Goal: Navigation & Orientation: Go to known website

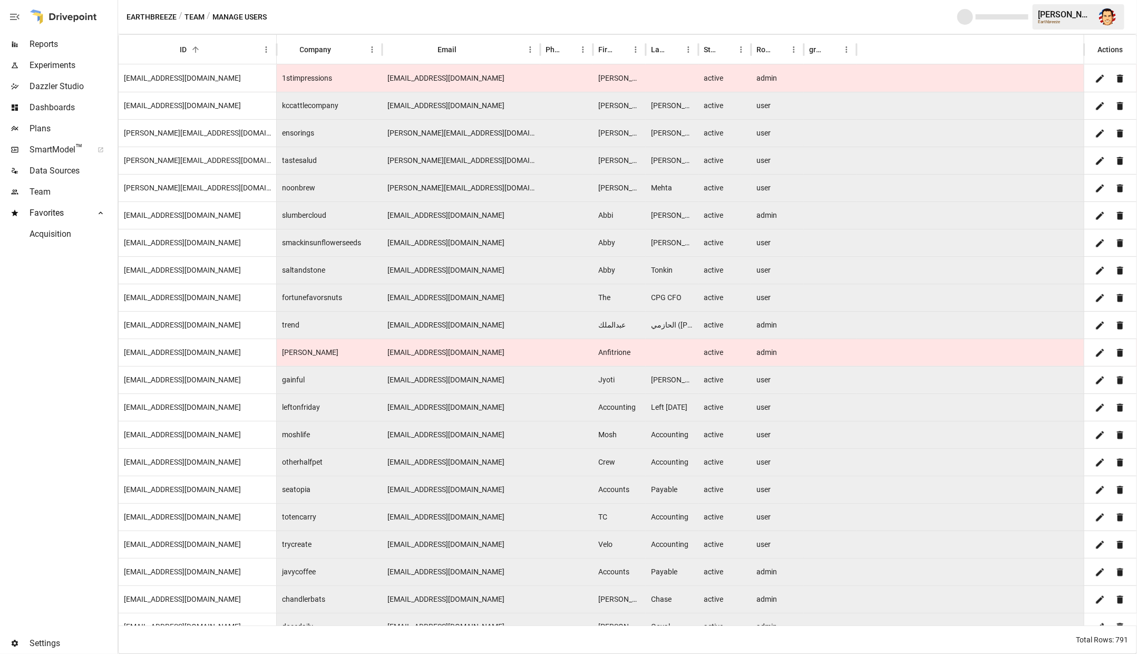
click at [193, 18] on button "Team" at bounding box center [194, 17] width 20 height 13
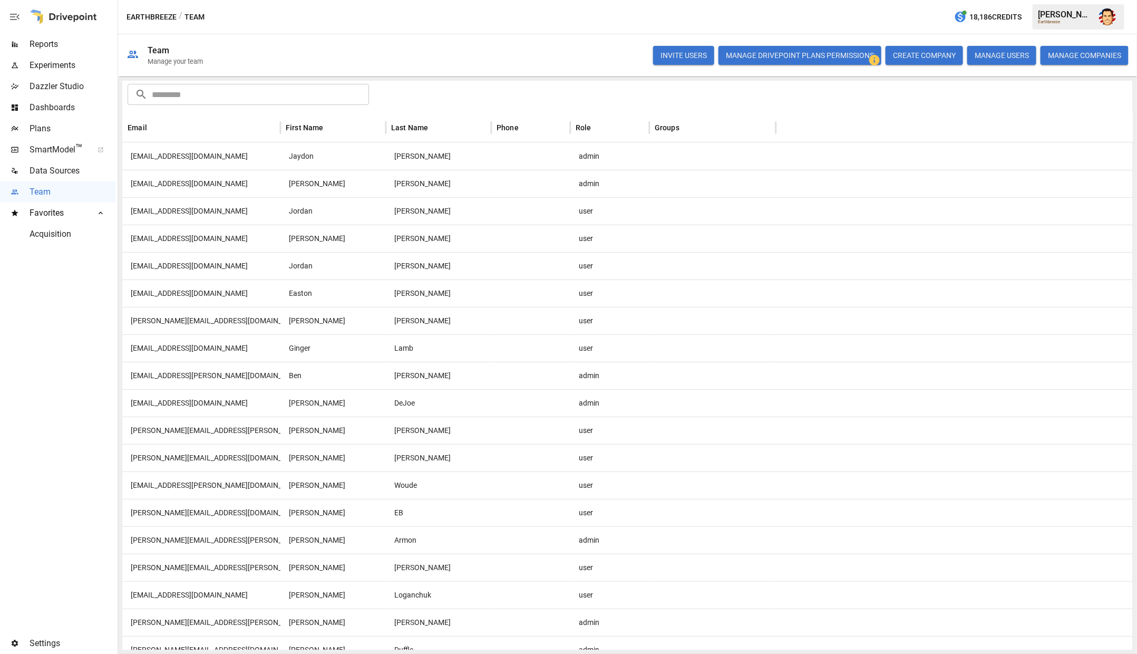
scroll to position [62, 0]
click at [654, 401] on div at bounding box center [712, 400] width 126 height 27
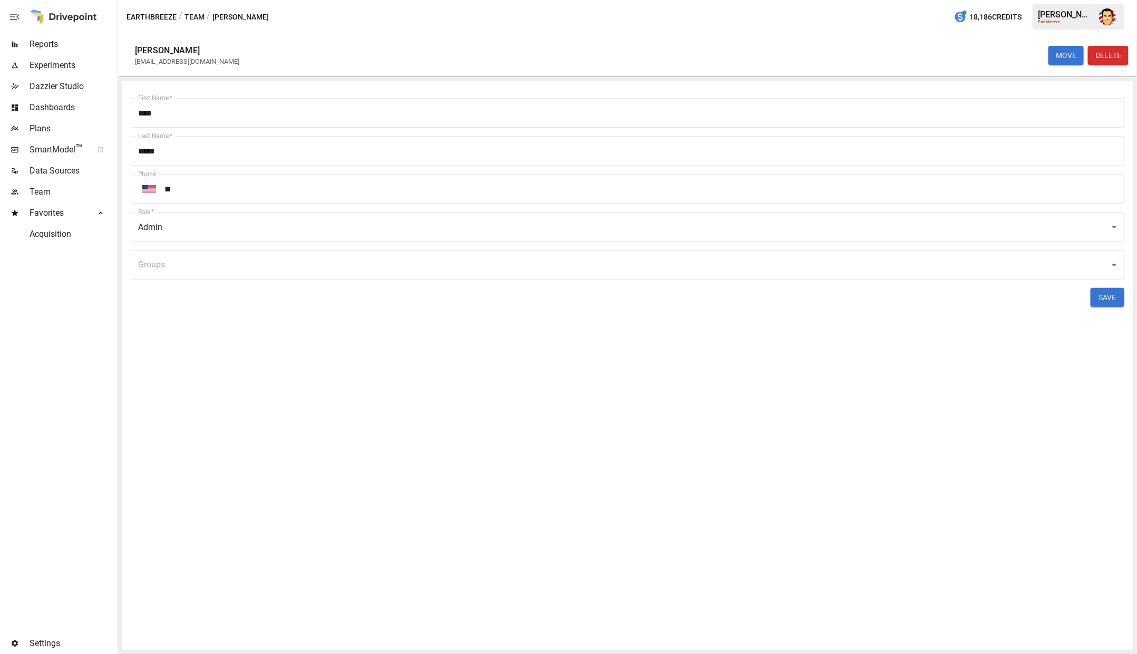
click at [790, 353] on div "First Name   * **** First Name   * Last Name   * ***** Last Name   * Phone ​ **…" at bounding box center [627, 365] width 1010 height 568
click at [1069, 56] on button "MOVE" at bounding box center [1065, 55] width 35 height 19
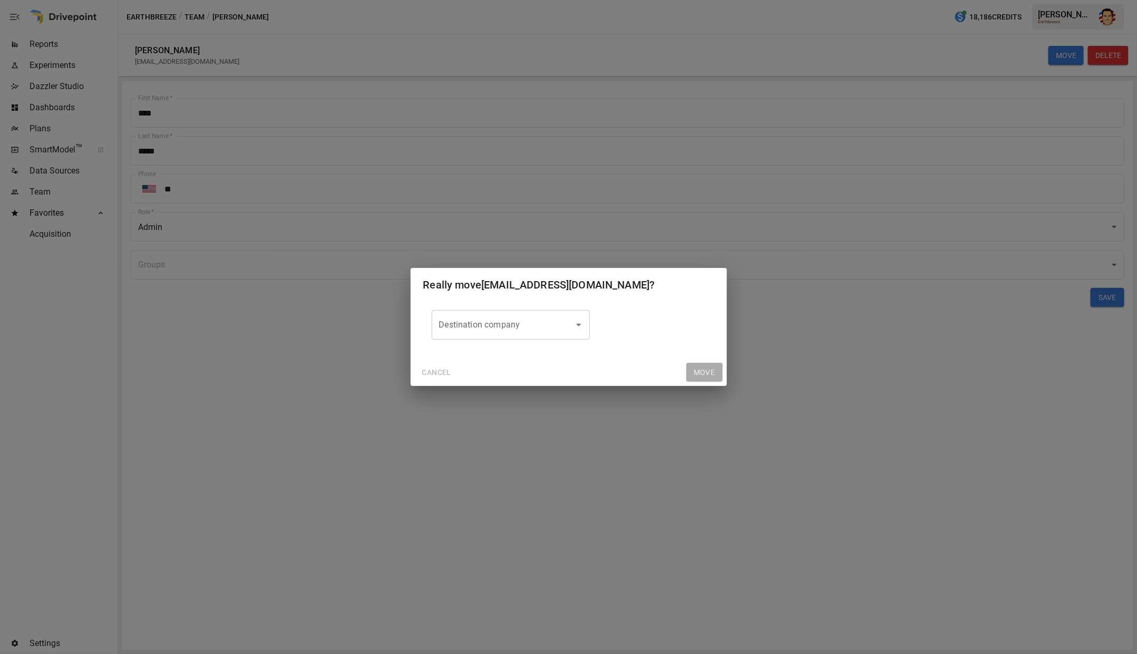
click at [589, 317] on div "Destination company Destination company" at bounding box center [569, 325] width 274 height 30
click at [580, 321] on icon "Open" at bounding box center [578, 324] width 13 height 13
click at [622, 319] on div "Destination company Destination company" at bounding box center [569, 325] width 274 height 30
click at [506, 351] on div "Destination company Destination company" at bounding box center [569, 329] width 316 height 57
click at [474, 421] on div "Moving "pjdejoe@gmail.com" to "undefined" Really move pjdejoe@gmail.com ? Desti…" at bounding box center [568, 327] width 1137 height 654
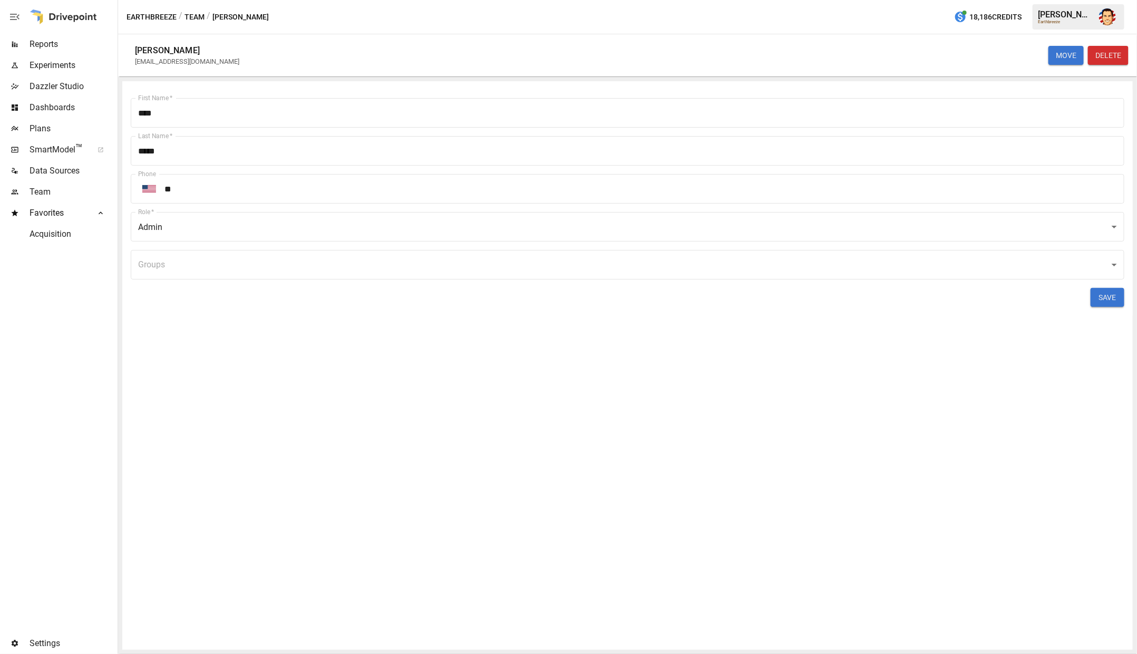
click at [452, 434] on div "First Name   * **** First Name   * Last Name   * ***** Last Name   * Phone ​ **…" at bounding box center [627, 365] width 1010 height 568
click at [390, 57] on div "MOVE DELETE" at bounding box center [690, 55] width 876 height 34
click at [416, 62] on div "MOVE DELETE" at bounding box center [690, 55] width 876 height 34
click at [196, 17] on button "Team" at bounding box center [194, 17] width 20 height 13
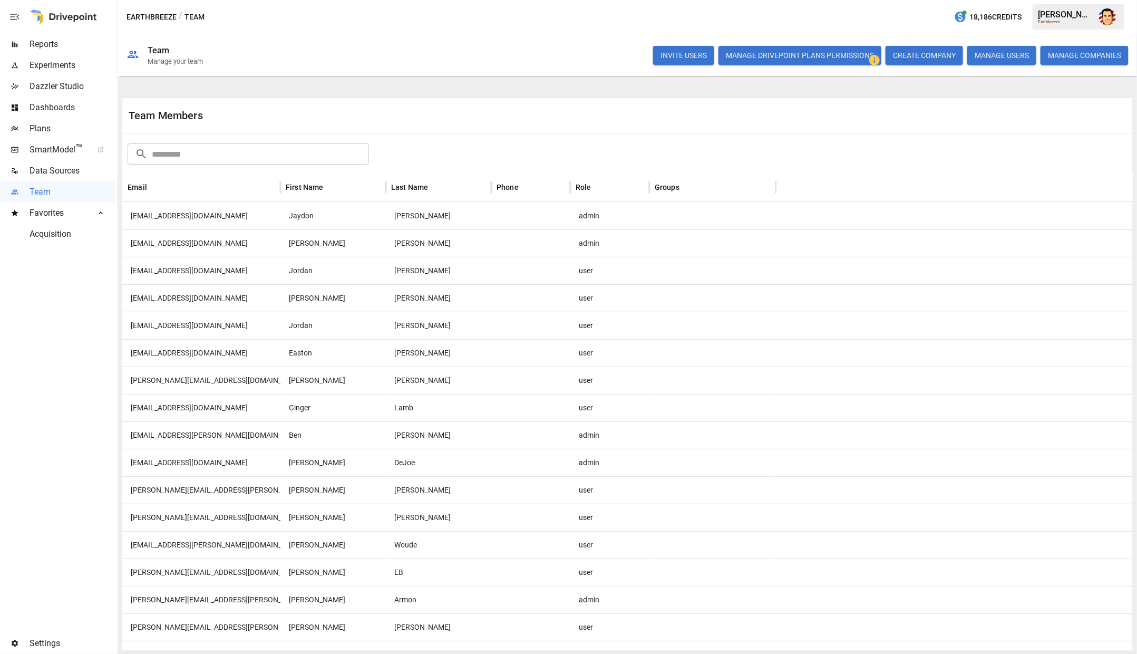
click at [984, 62] on button "MANAGE USERS" at bounding box center [1001, 55] width 69 height 19
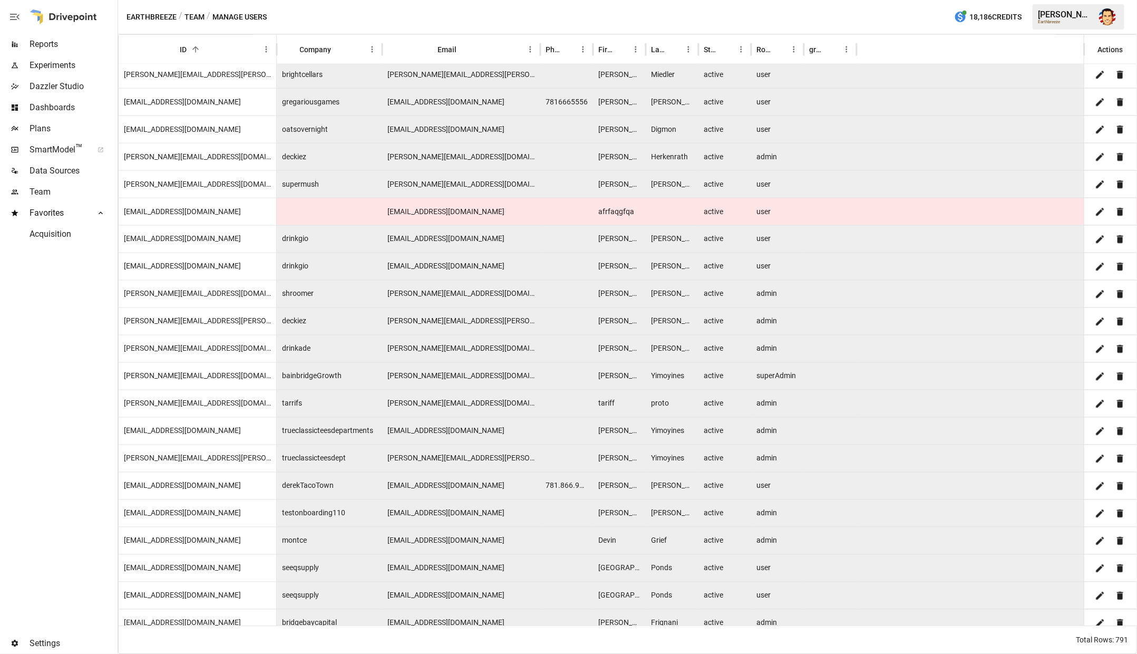
scroll to position [5212, 0]
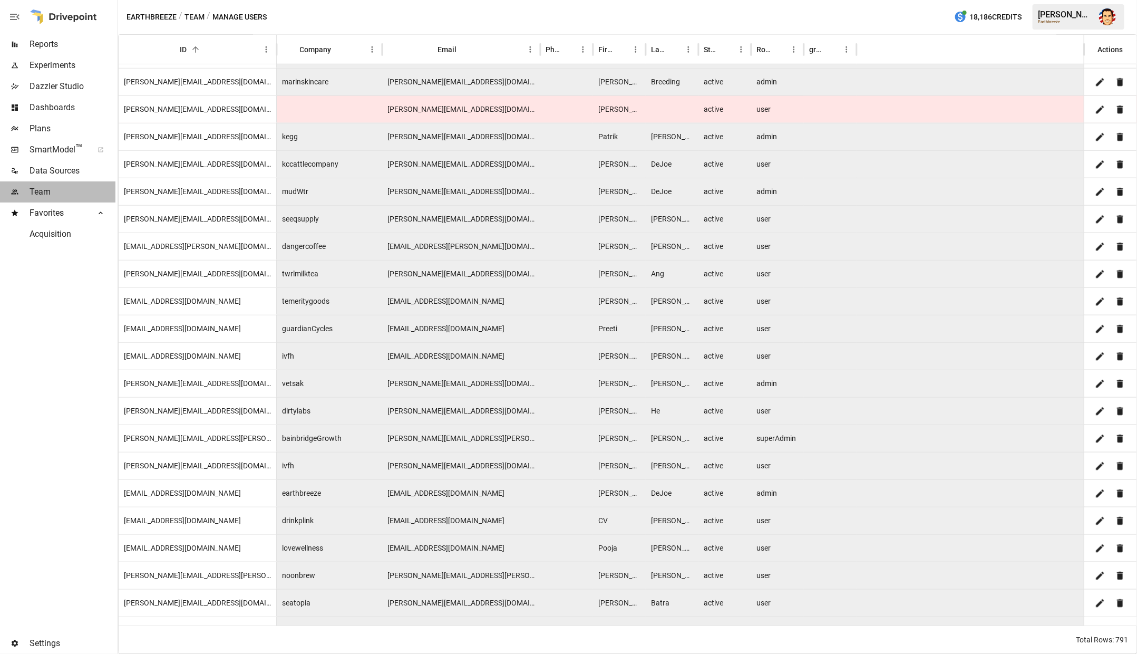
click at [49, 187] on span "Team" at bounding box center [73, 192] width 86 height 13
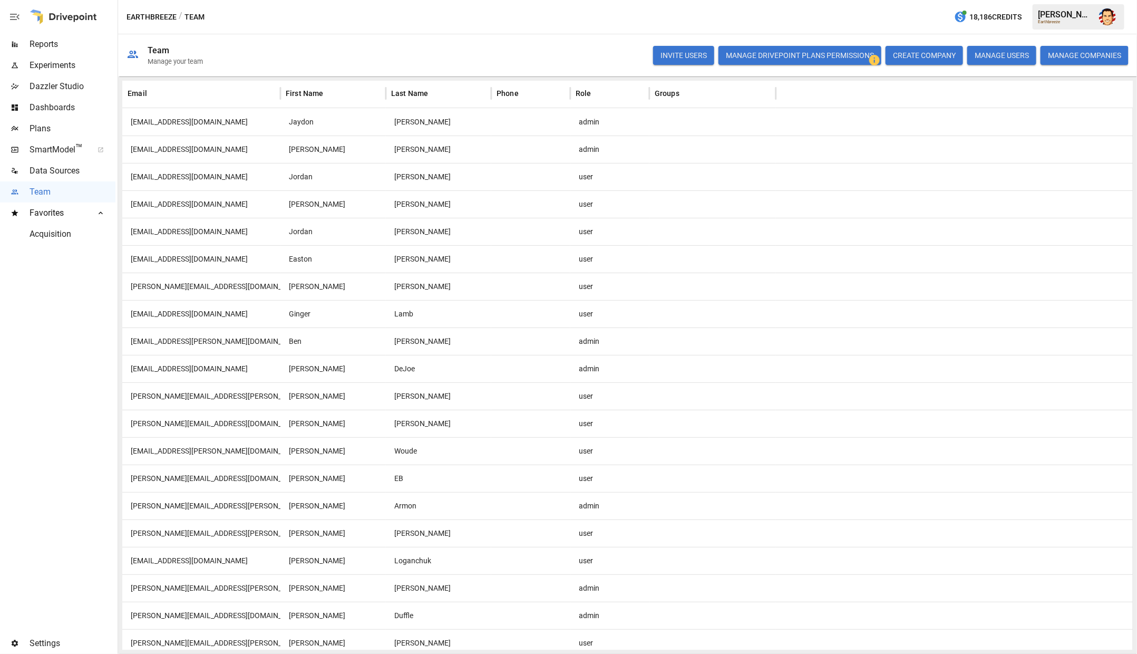
click at [447, 371] on div "DeJoe" at bounding box center [438, 368] width 105 height 27
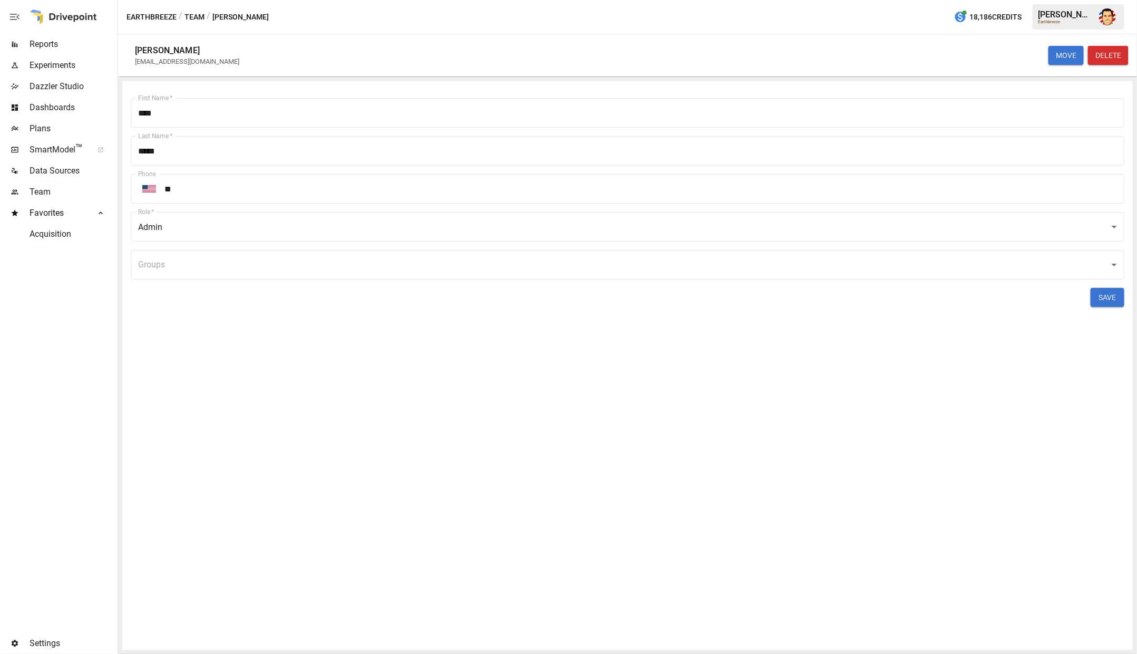
click at [460, 392] on div "First Name   * **** First Name   * Last Name   * ***** Last Name   * Phone ​ **…" at bounding box center [627, 365] width 1010 height 568
click at [365, 0] on body "Reports Experiments Dazzler Studio Dashboards Plans SmartModel ™ Data Sources T…" at bounding box center [568, 0] width 1137 height 0
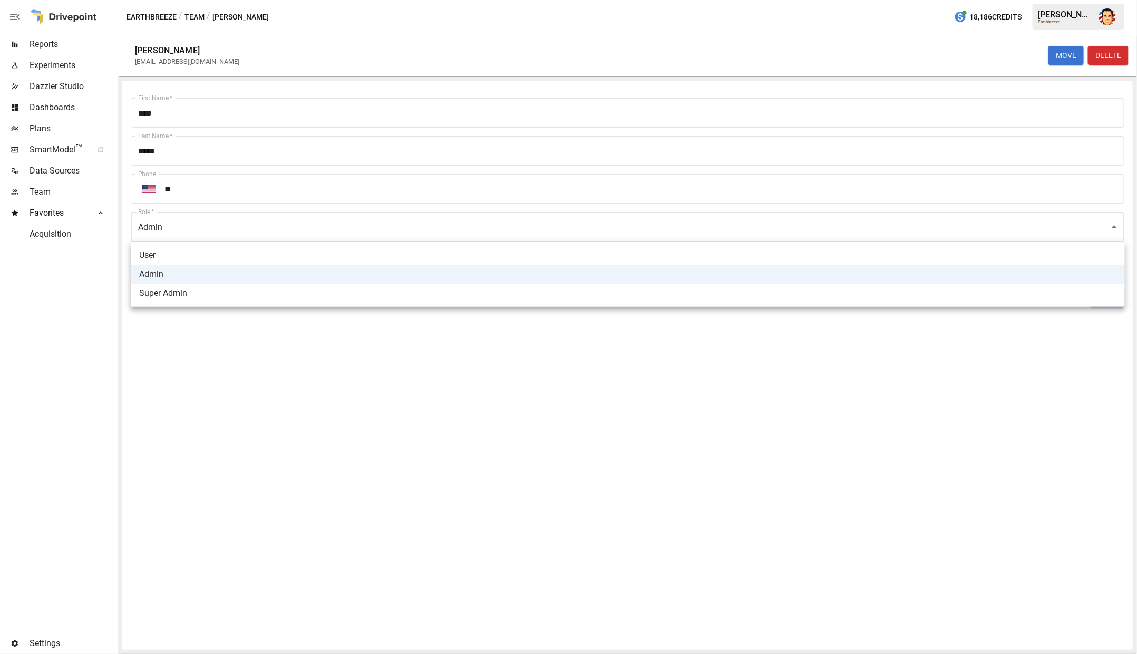
click at [365, 232] on div at bounding box center [568, 327] width 1137 height 654
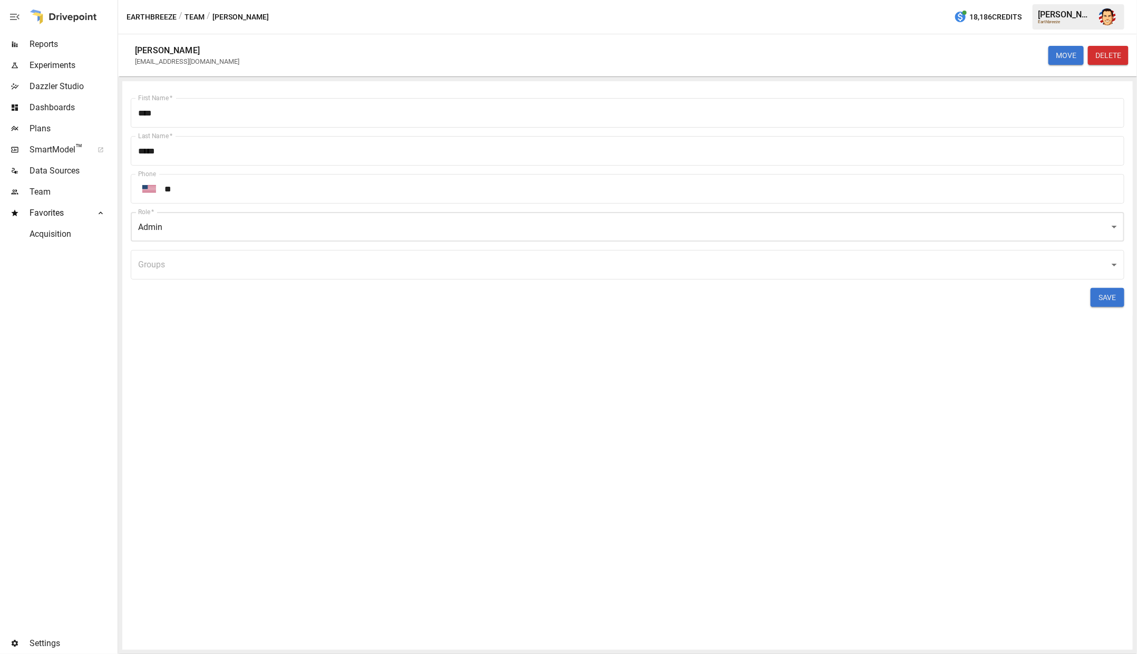
click at [369, 0] on body "Reports Experiments Dazzler Studio Dashboards Plans SmartModel ™ Data Sources T…" at bounding box center [568, 0] width 1137 height 0
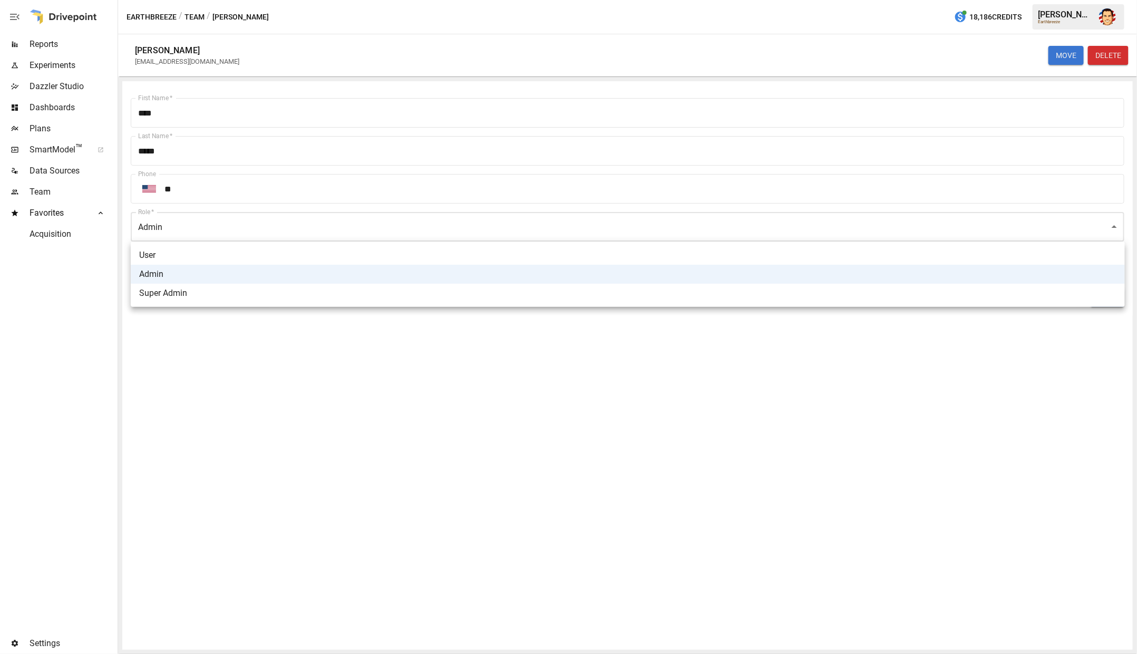
click at [369, 227] on div at bounding box center [568, 327] width 1137 height 654
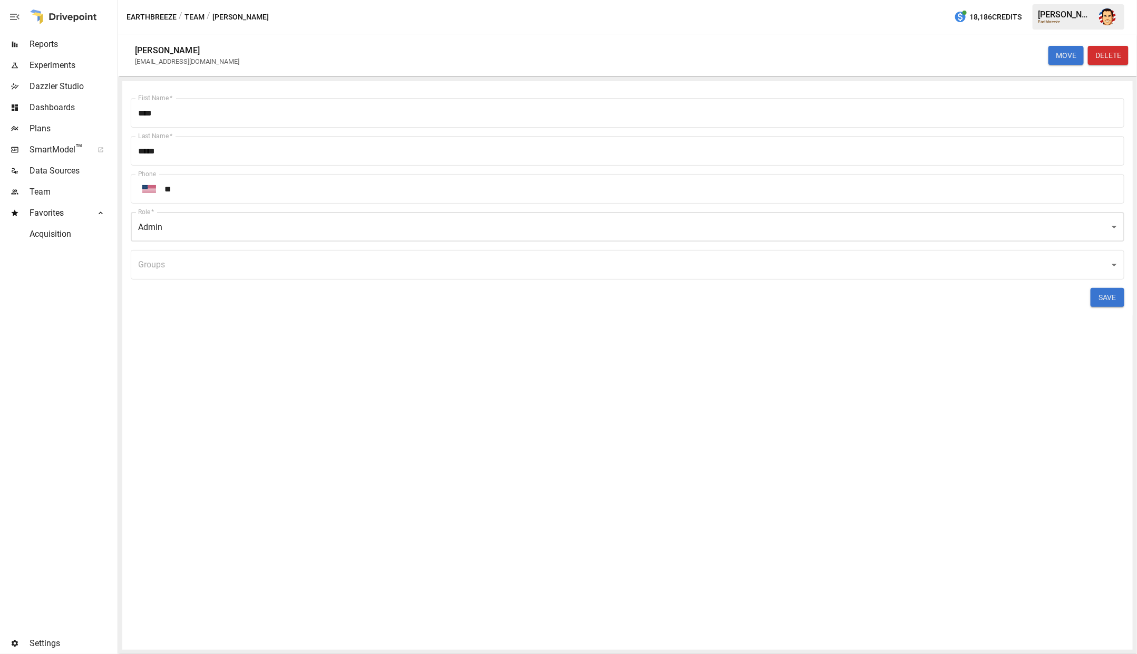
click at [33, 640] on span "Settings" at bounding box center [73, 643] width 86 height 13
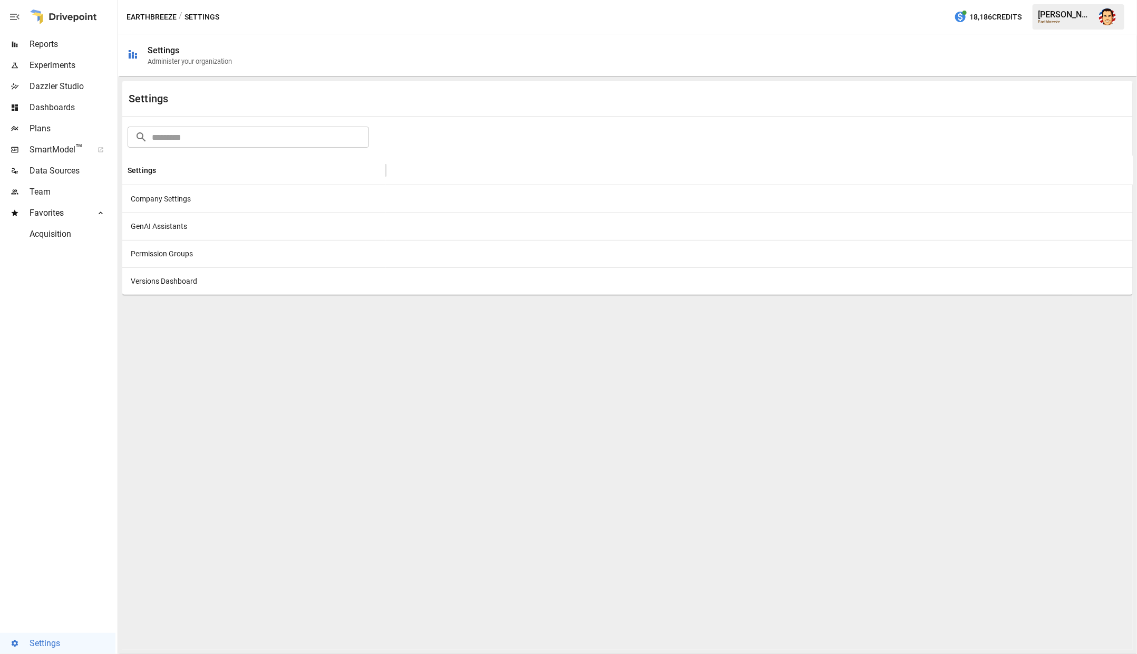
click at [42, 124] on span "Plans" at bounding box center [73, 128] width 86 height 13
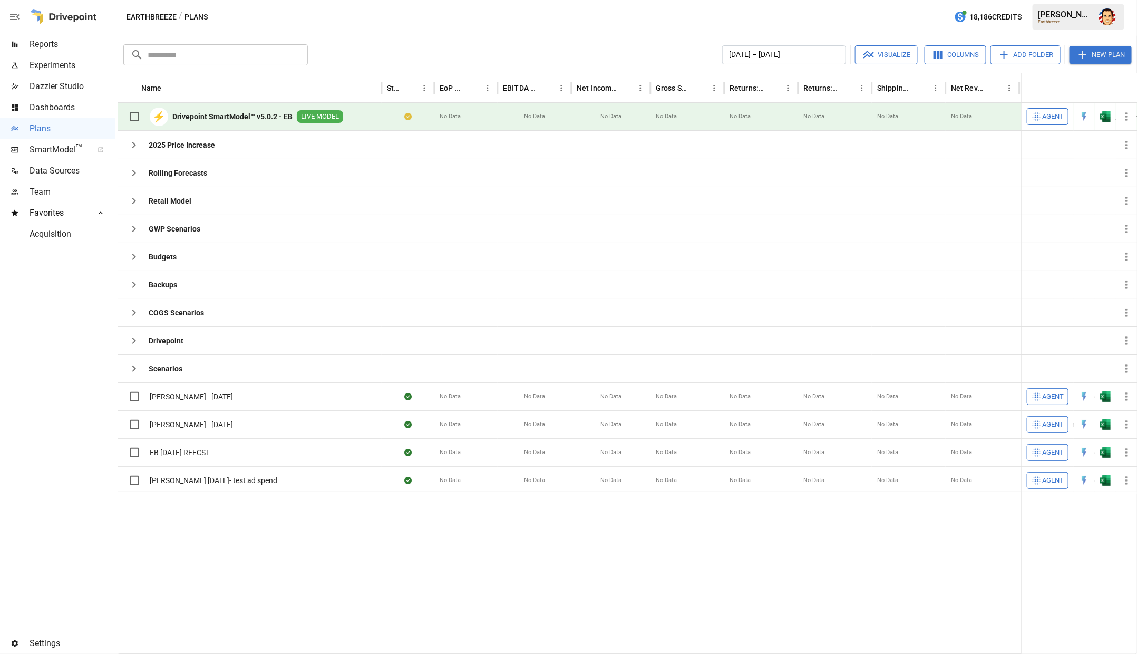
click at [415, 14] on div "Earthbreeze / Plans 18,186 Credits Austin G. Earthbreeze" at bounding box center [627, 17] width 1019 height 34
click at [1128, 119] on icon "button" at bounding box center [1126, 116] width 13 height 13
click at [1065, 189] on div "Plan Info" at bounding box center [1072, 193] width 30 height 13
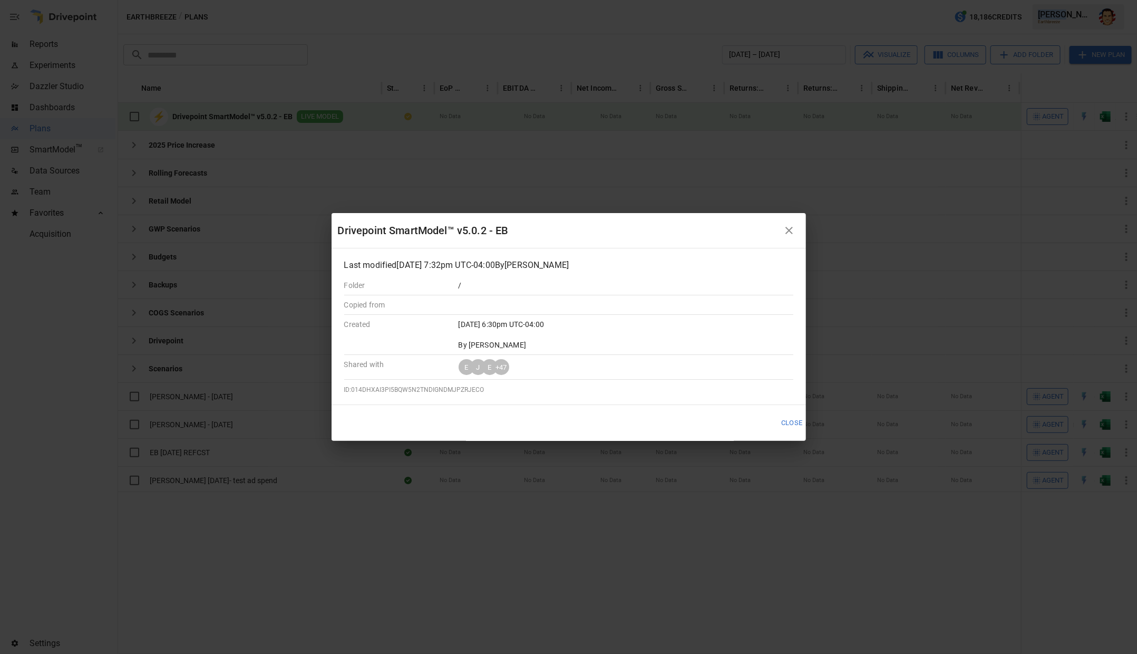
click at [788, 235] on icon "button" at bounding box center [789, 230] width 13 height 13
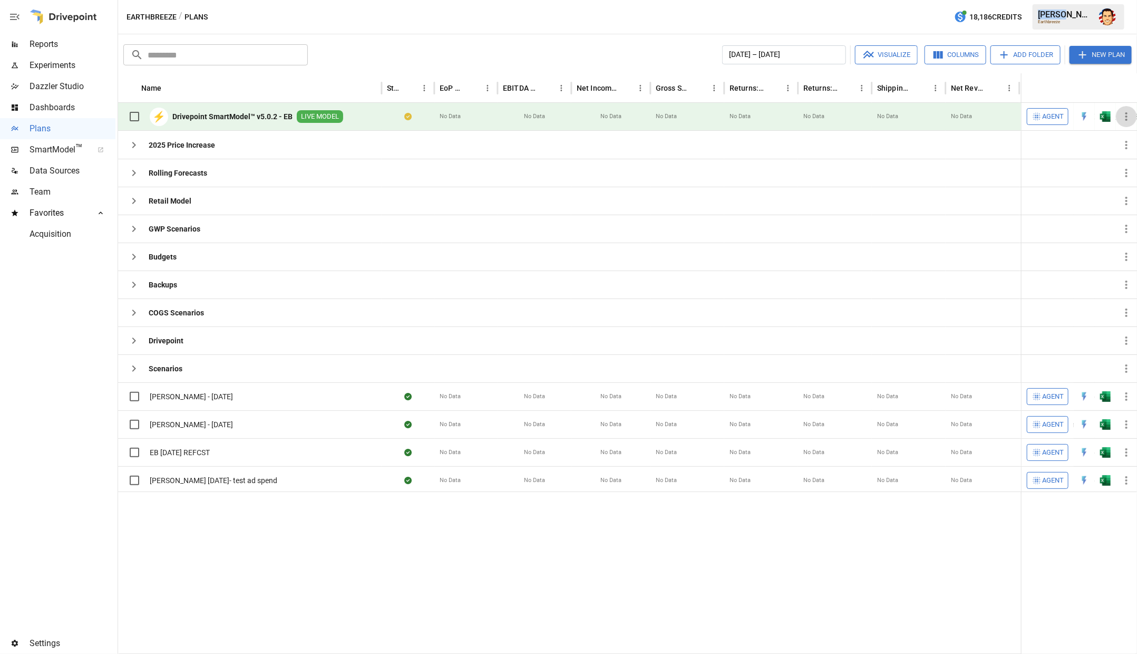
click at [1125, 119] on icon "button" at bounding box center [1126, 116] width 13 height 13
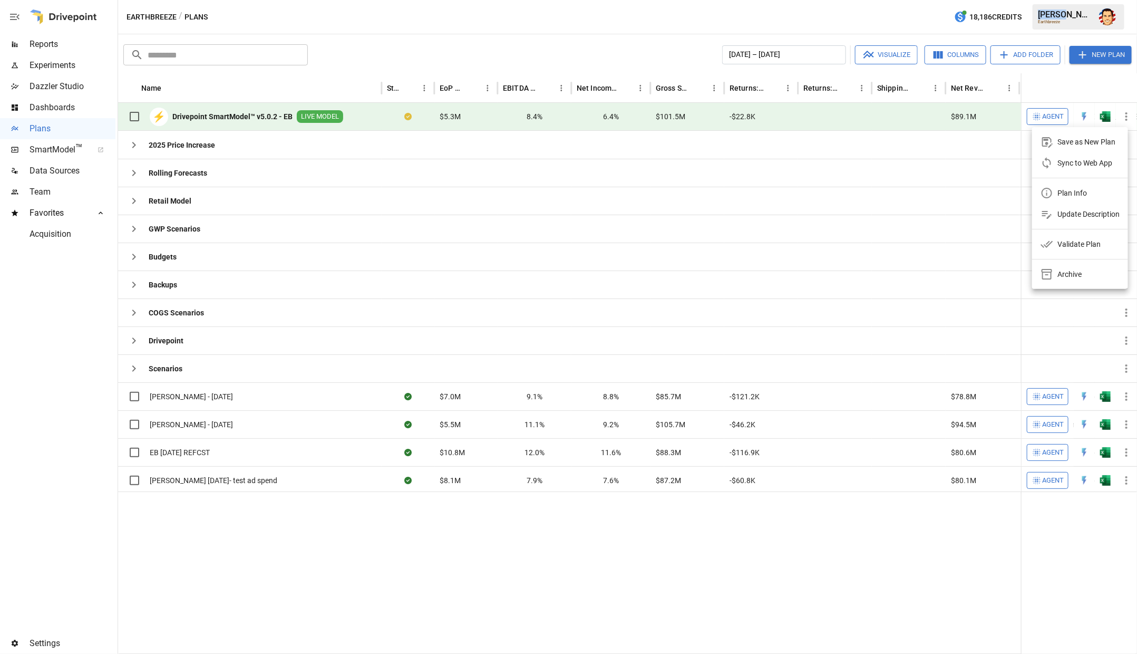
click at [1080, 245] on div "Validate Plan" at bounding box center [1078, 244] width 43 height 13
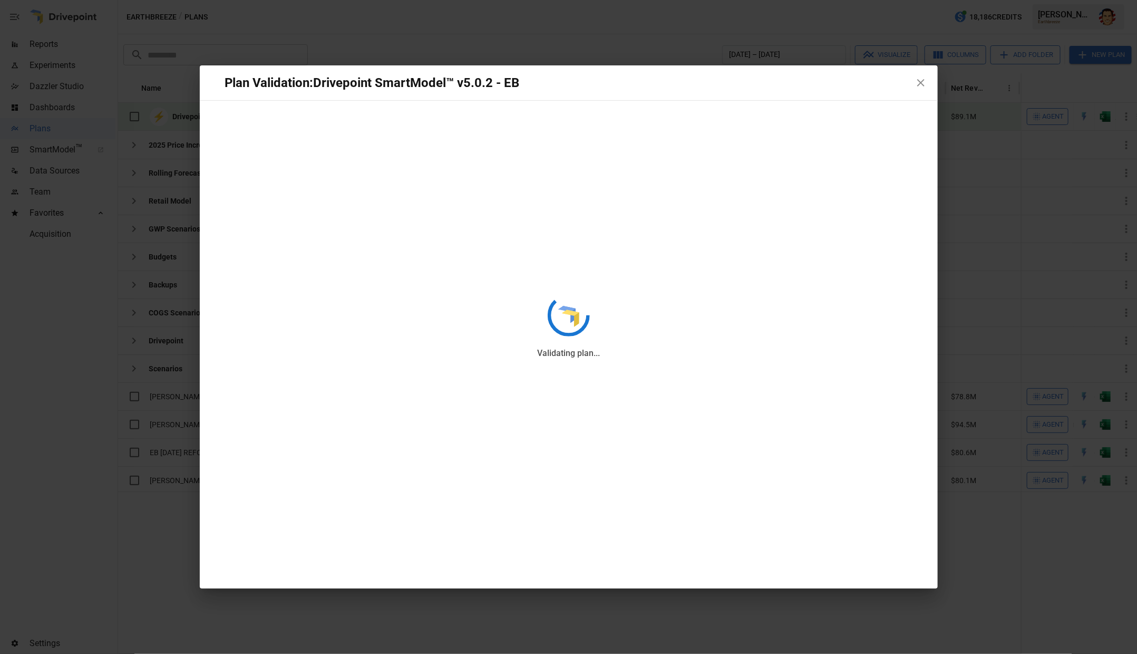
click at [919, 81] on div "Validating plan..." at bounding box center [569, 326] width 738 height 523
click at [917, 90] on div "Validating plan..." at bounding box center [569, 326] width 738 height 523
click at [815, 67] on div "Validating plan..." at bounding box center [569, 326] width 738 height 523
click at [803, 31] on div "Plan Validation: Drivepoint SmartModel™ v5.0.2 - EB Checking model Tabs..." at bounding box center [568, 327] width 1137 height 654
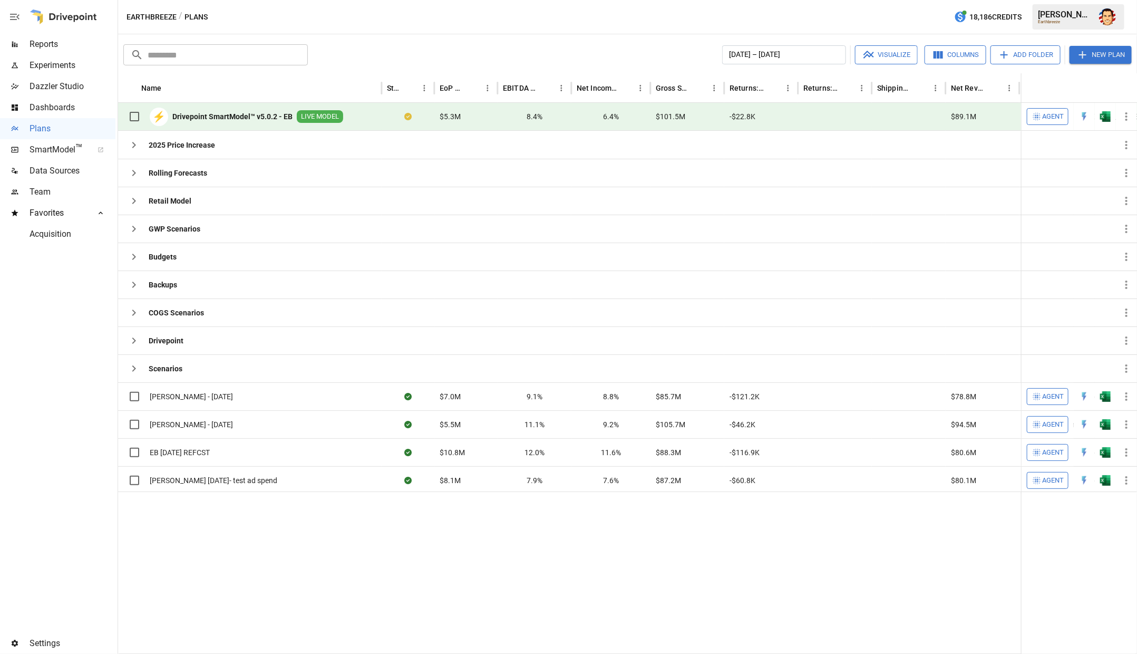
click at [677, 23] on div "Earthbreeze / Plans 18,186 Credits Austin G. Earthbreeze" at bounding box center [627, 17] width 1019 height 34
click at [44, 327] on div at bounding box center [57, 439] width 115 height 388
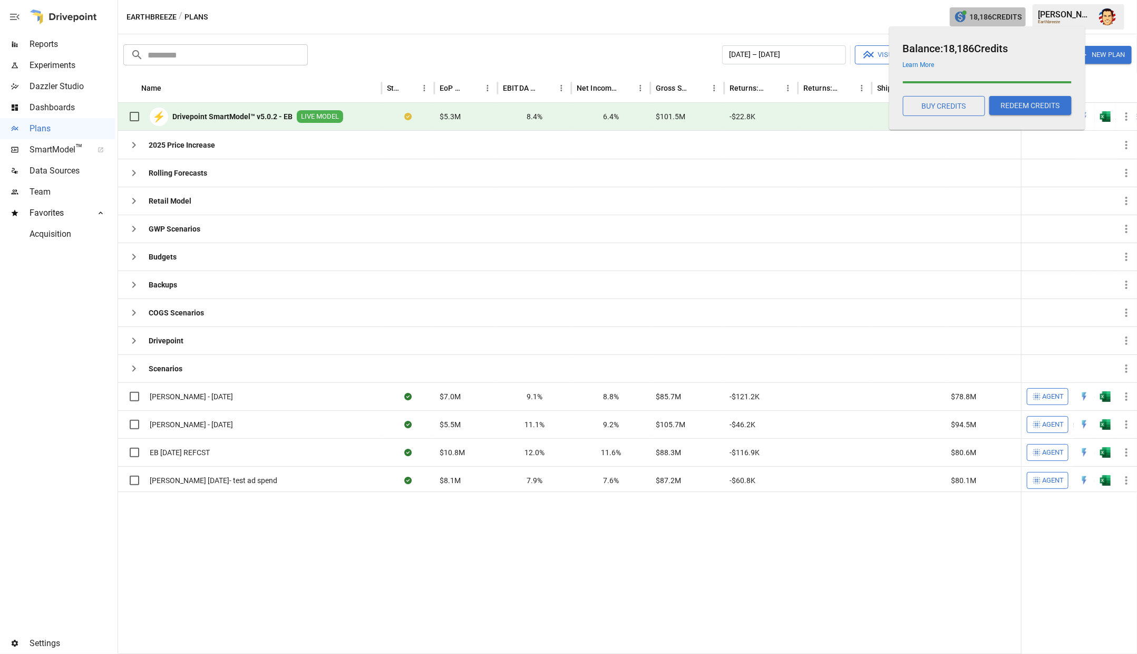
click at [963, 15] on icon "button" at bounding box center [960, 17] width 11 height 11
click at [890, 22] on div "Earthbreeze / Plans 18,186 Credits Austin G. Earthbreeze" at bounding box center [627, 17] width 1019 height 34
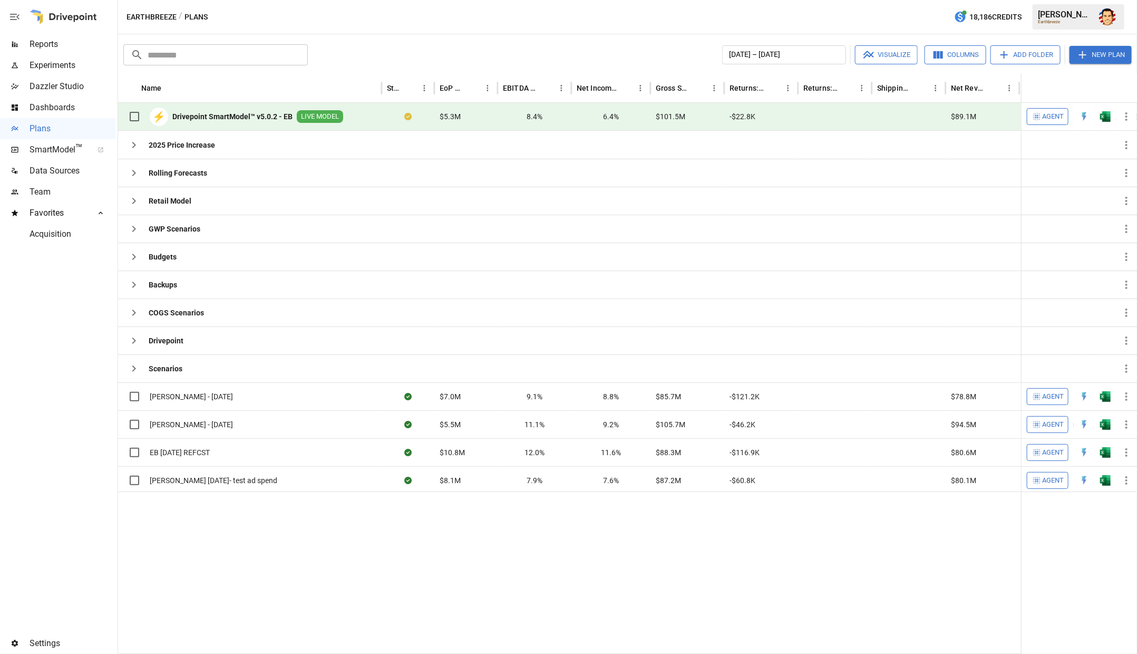
click at [890, 22] on div "Earthbreeze / Plans 18,186 Credits Austin G. Earthbreeze" at bounding box center [627, 17] width 1019 height 34
click at [875, 20] on div "Earthbreeze / Plans 18,186 Credits Austin G. Earthbreeze" at bounding box center [627, 17] width 1019 height 34
click at [1099, 16] on img "Austin Gardner-Smith" at bounding box center [1107, 16] width 17 height 17
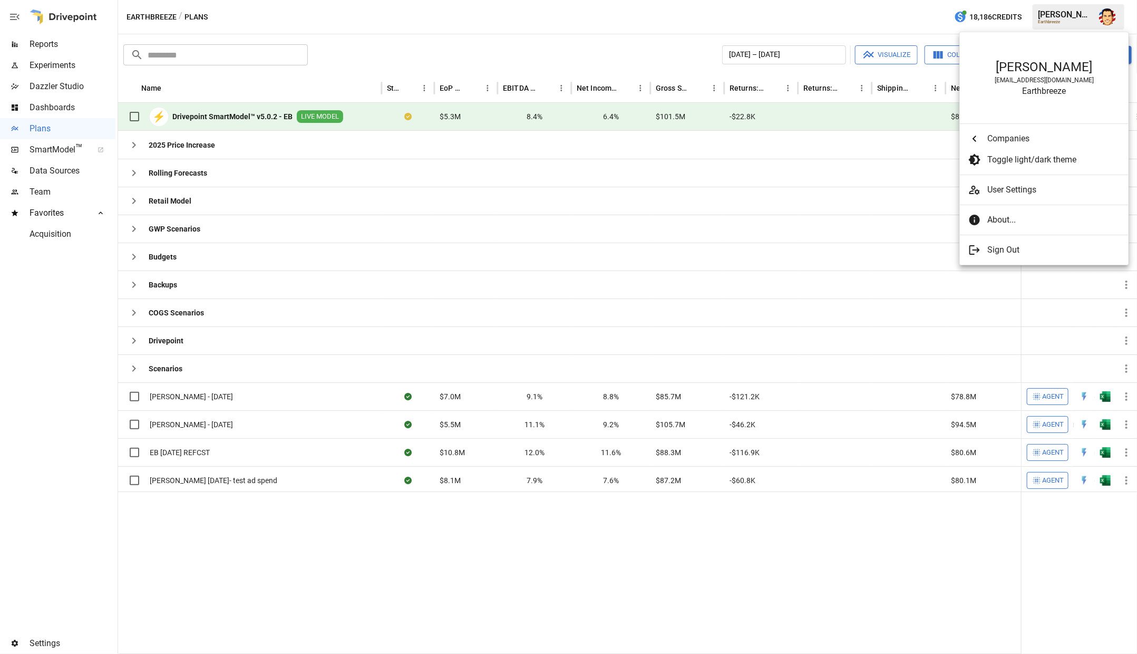
click at [1106, 24] on div at bounding box center [568, 327] width 1137 height 654
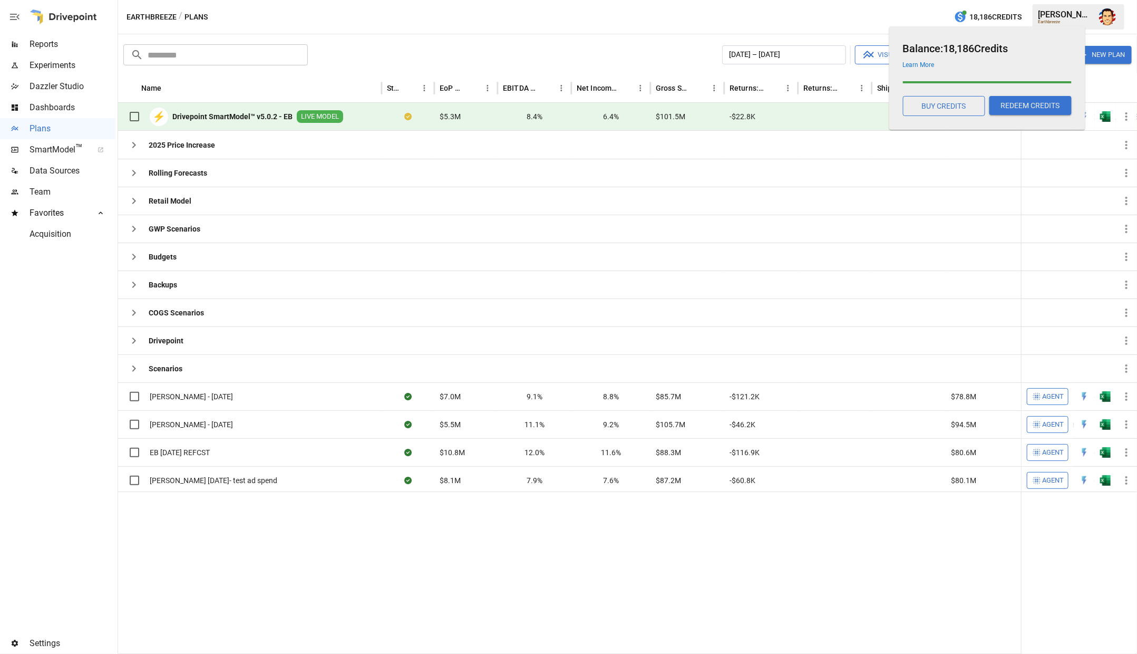
click at [955, 24] on button "18,186 Credits" at bounding box center [988, 17] width 76 height 20
click at [1011, 111] on button "REDEEM CREDITS" at bounding box center [1030, 105] width 82 height 19
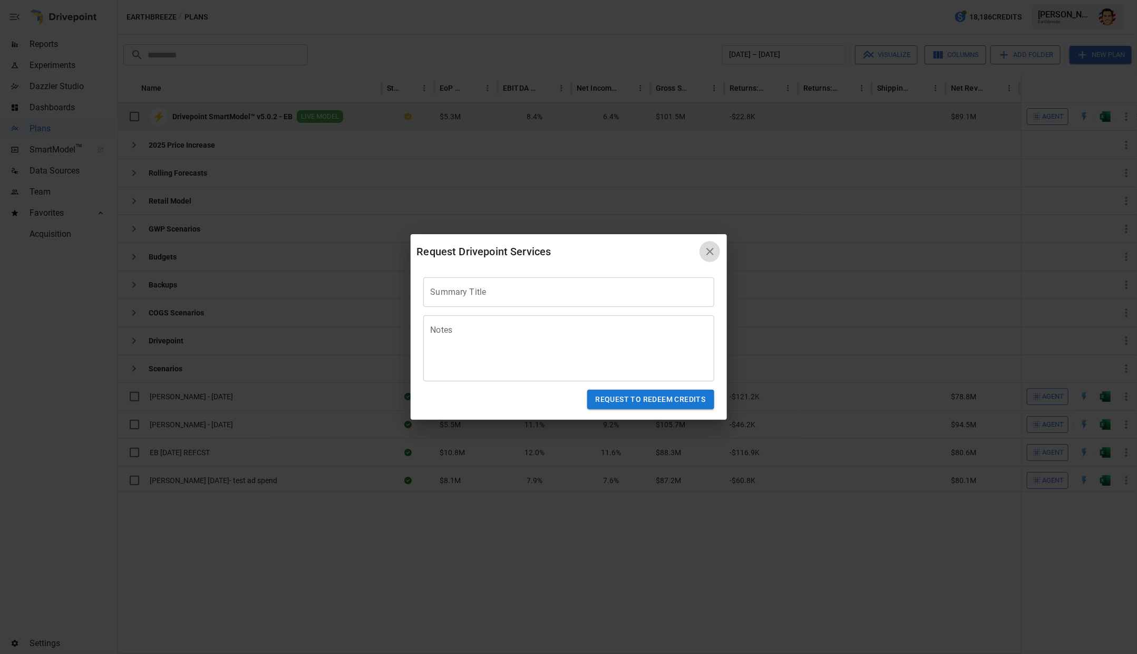
click at [713, 252] on icon "button" at bounding box center [710, 251] width 13 height 13
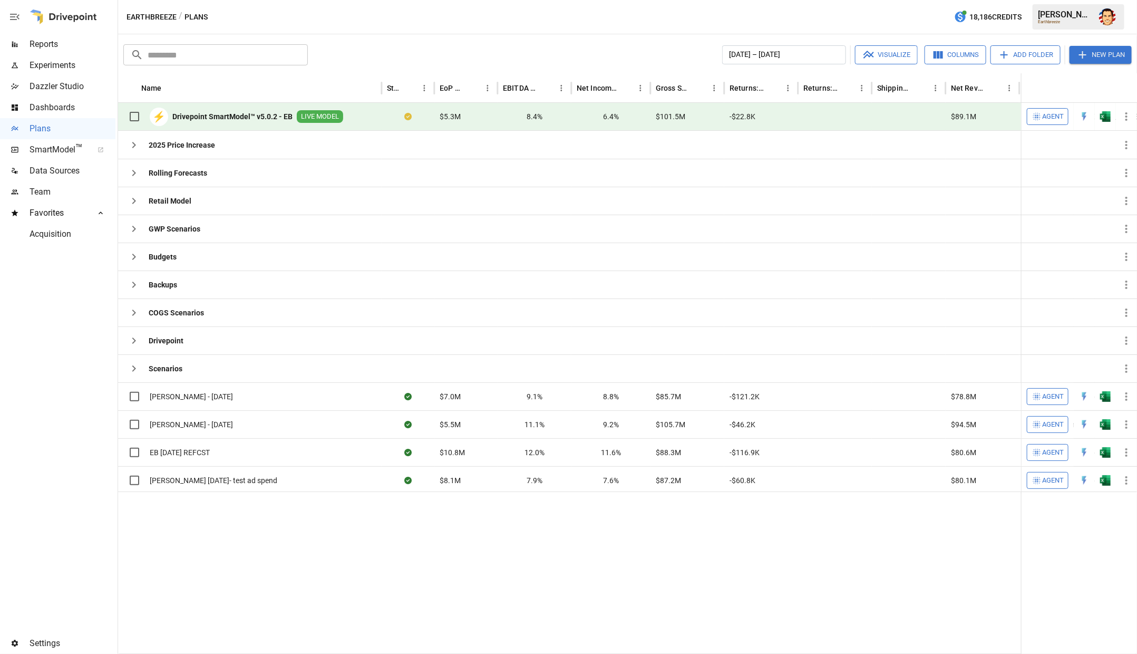
click at [873, 16] on div "Earthbreeze / Plans 18,186 Credits Austin G. Earthbreeze" at bounding box center [627, 17] width 1019 height 34
click at [845, 14] on div "Earthbreeze / Plans 18,186 Credits Austin G. Earthbreeze" at bounding box center [627, 17] width 1019 height 34
click at [816, 14] on div "Earthbreeze / Plans 18,186 Credits Austin G. Earthbreeze" at bounding box center [627, 17] width 1019 height 34
click at [800, 14] on div "Earthbreeze / Plans 18,186 Credits Austin G. Earthbreeze" at bounding box center [627, 17] width 1019 height 34
click at [792, 14] on div "Earthbreeze / Plans 18,186 Credits Austin G. Earthbreeze" at bounding box center [627, 17] width 1019 height 34
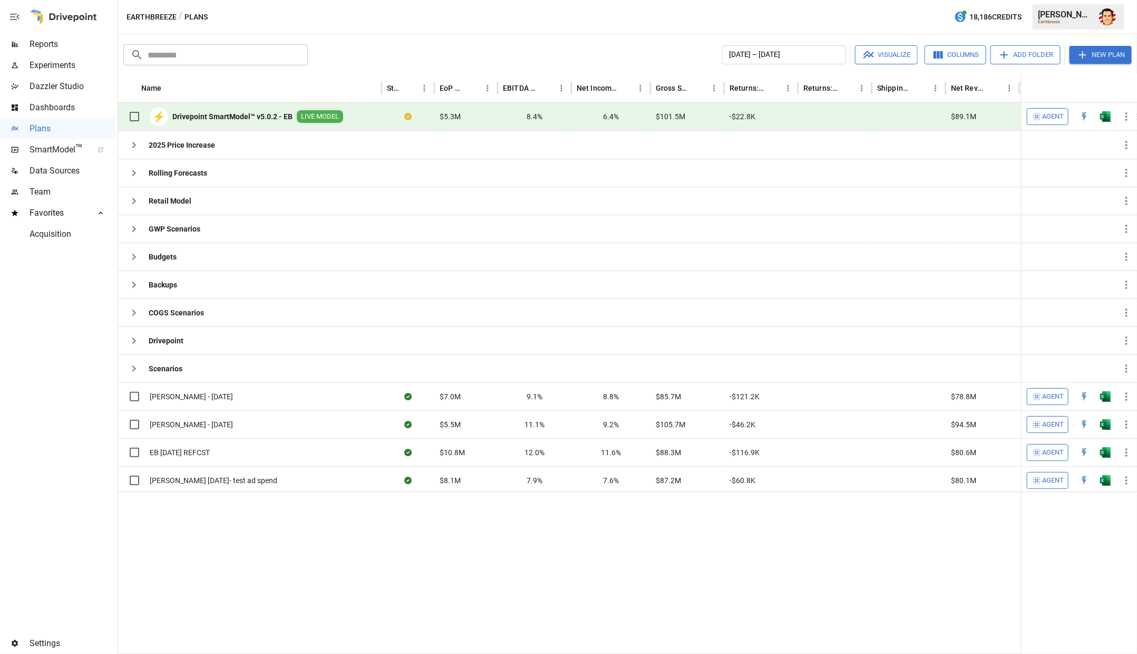
click at [784, 17] on div "Earthbreeze / Plans 18,186 Credits Austin G. Earthbreeze" at bounding box center [627, 17] width 1019 height 34
click at [785, 19] on div "Earthbreeze / Plans 18,186 Credits Austin G. Earthbreeze" at bounding box center [627, 17] width 1019 height 34
click at [615, 38] on div "​ ​ January 2025 – December 2025 Visualize Columns Add Folder New Plan Name Sta…" at bounding box center [627, 343] width 1019 height 619
click at [563, 32] on div "Earthbreeze / Plans 18,186 Credits Austin G. Earthbreeze" at bounding box center [627, 17] width 1019 height 34
click at [1112, 18] on img "Austin Gardner-Smith" at bounding box center [1107, 16] width 17 height 17
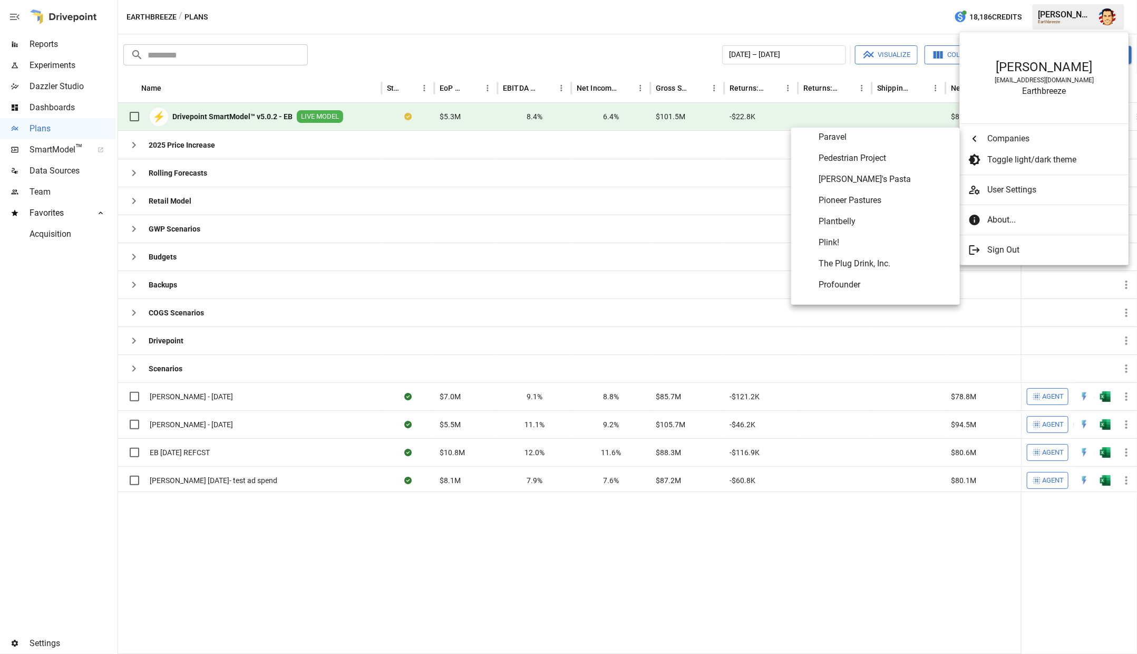
scroll to position [4542, 0]
click at [854, 200] on span "Pioneer Pastures" at bounding box center [885, 196] width 133 height 13
